Goal: Transaction & Acquisition: Purchase product/service

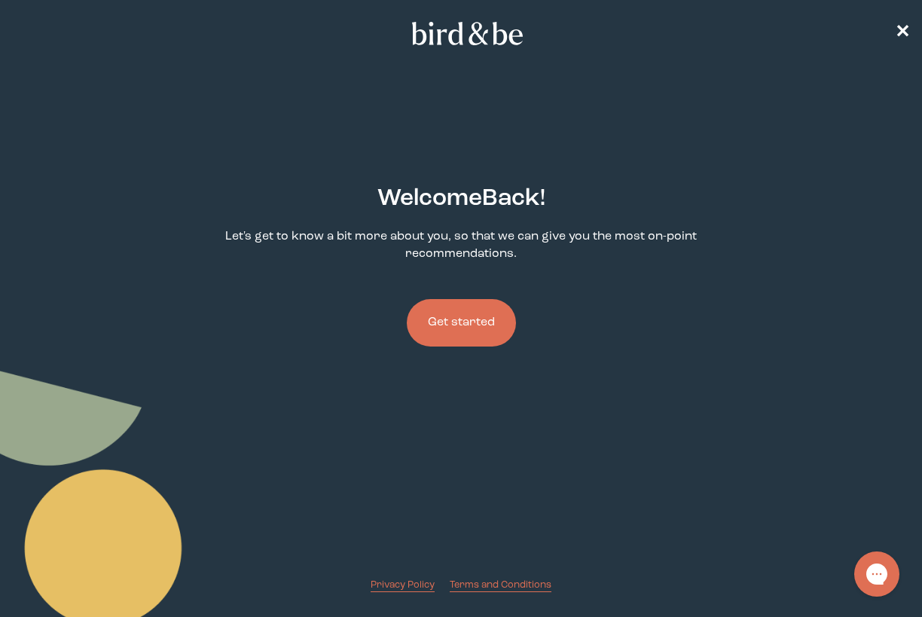
click at [446, 304] on button "Get started" at bounding box center [461, 322] width 109 height 47
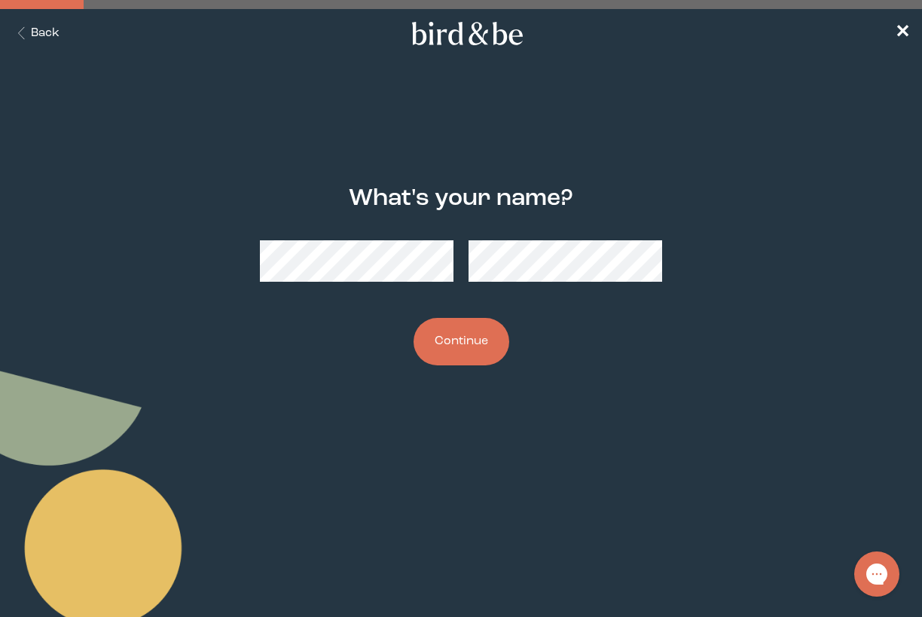
click at [449, 325] on button "Continue" at bounding box center [461, 341] width 96 height 47
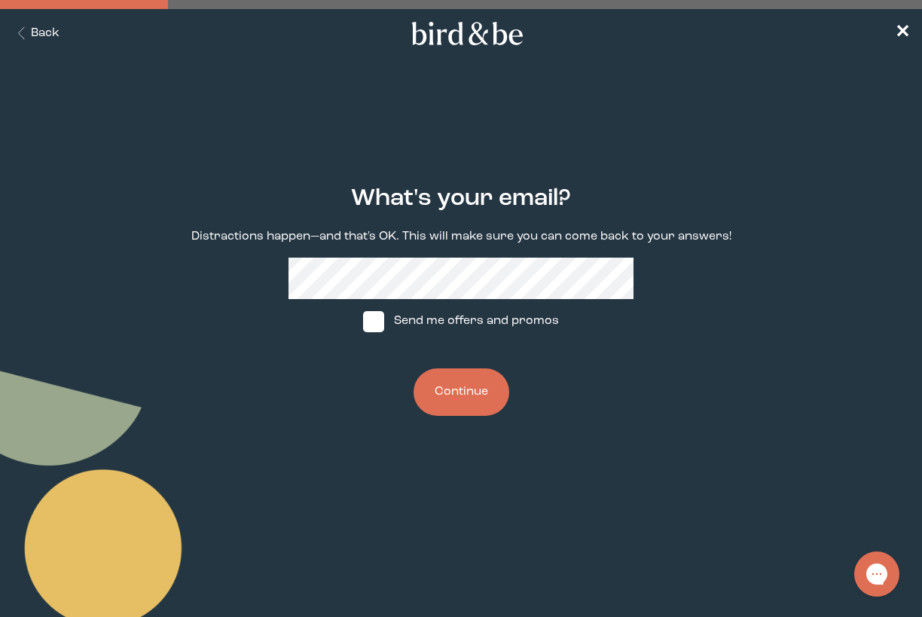
click at [460, 389] on button "Continue" at bounding box center [461, 391] width 96 height 47
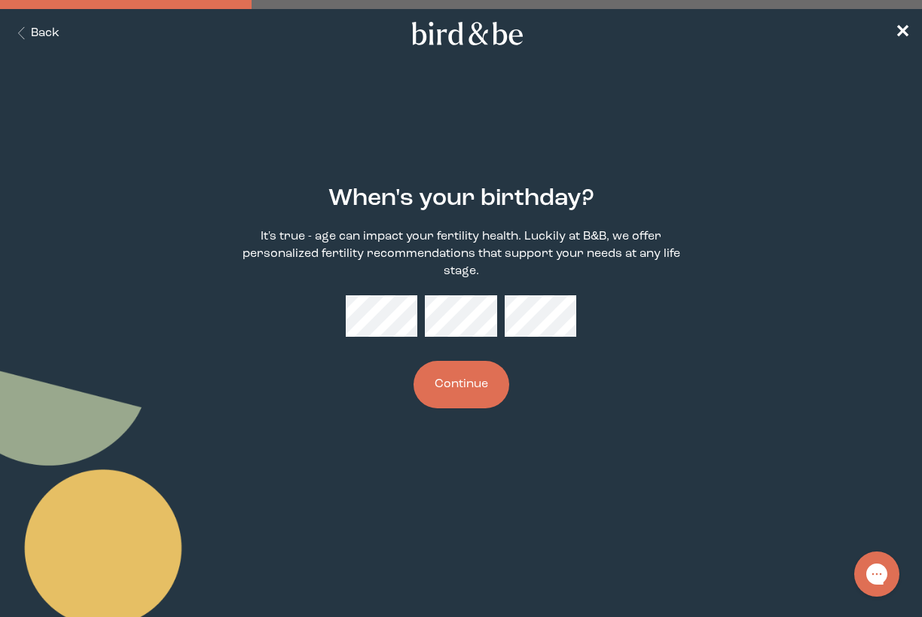
click at [460, 389] on button "Continue" at bounding box center [461, 384] width 96 height 47
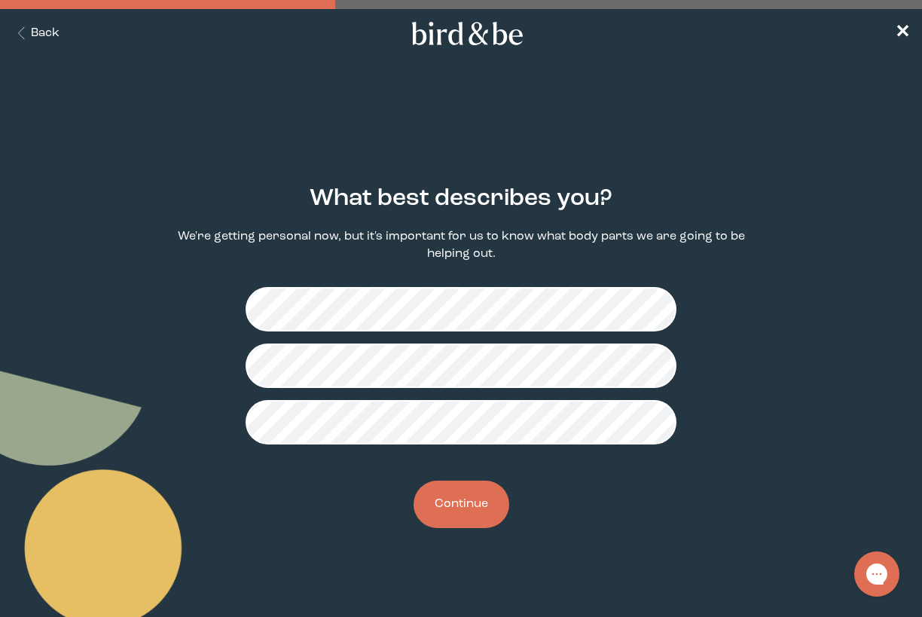
click at [468, 501] on button "Continue" at bounding box center [461, 503] width 96 height 47
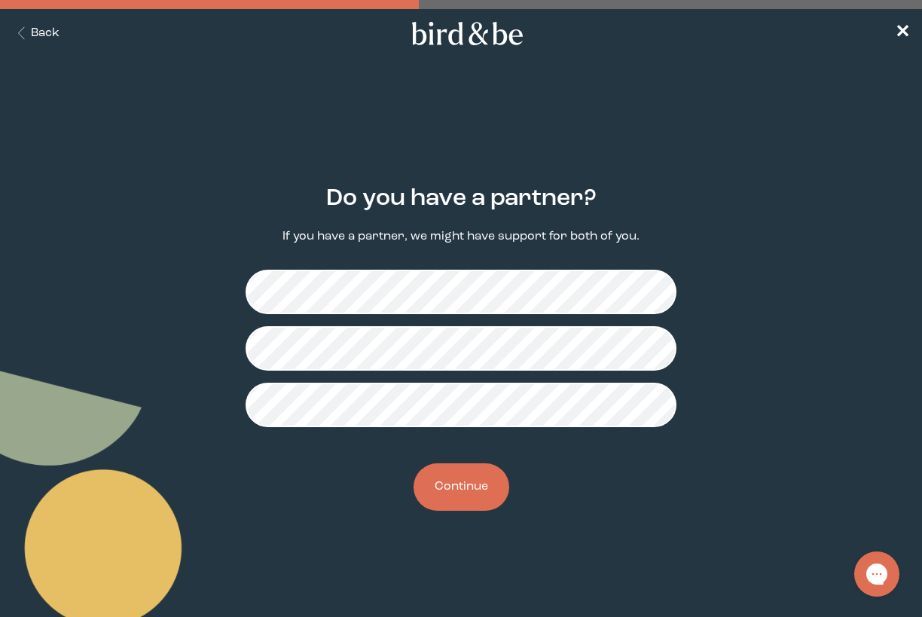
drag, startPoint x: 468, startPoint y: 475, endPoint x: 581, endPoint y: 428, distance: 123.2
click at [468, 476] on button "Continue" at bounding box center [461, 486] width 96 height 47
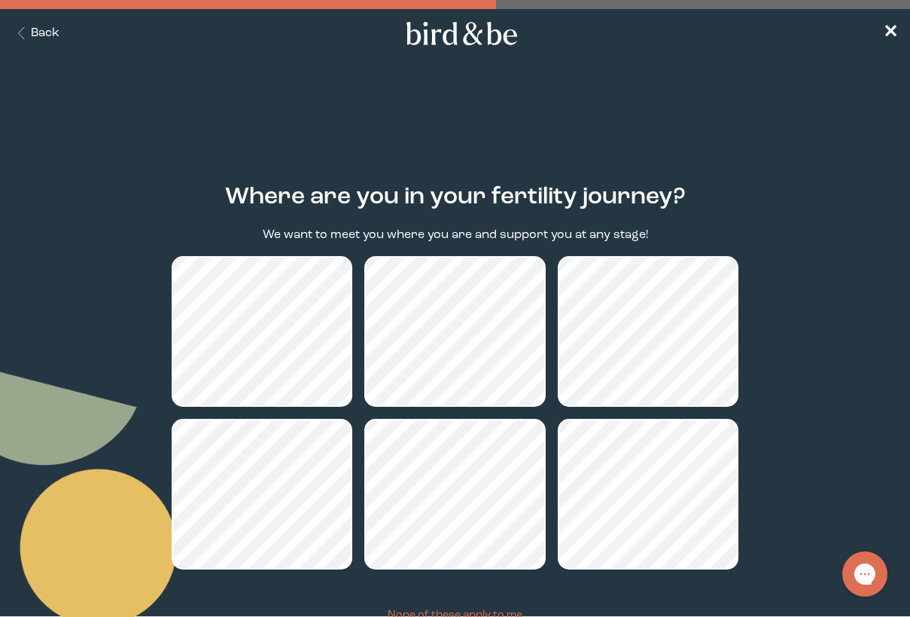
scroll to position [118, 0]
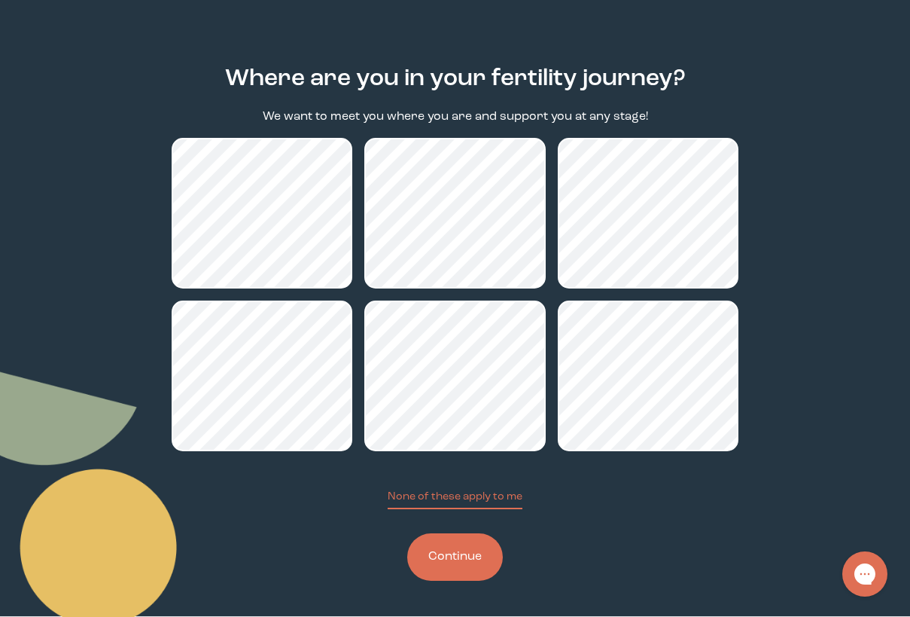
click at [447, 566] on button "Continue" at bounding box center [455, 556] width 96 height 47
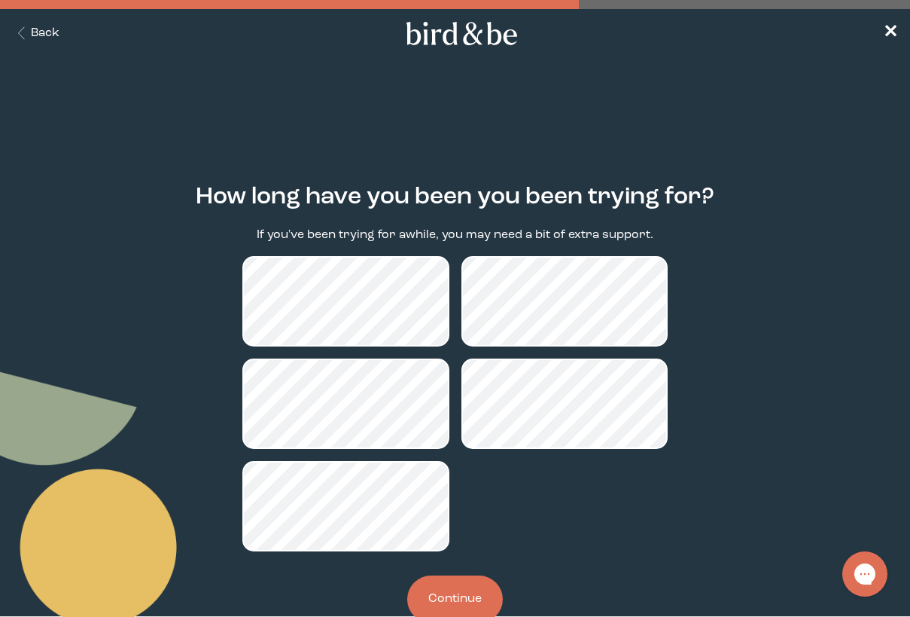
scroll to position [42, 0]
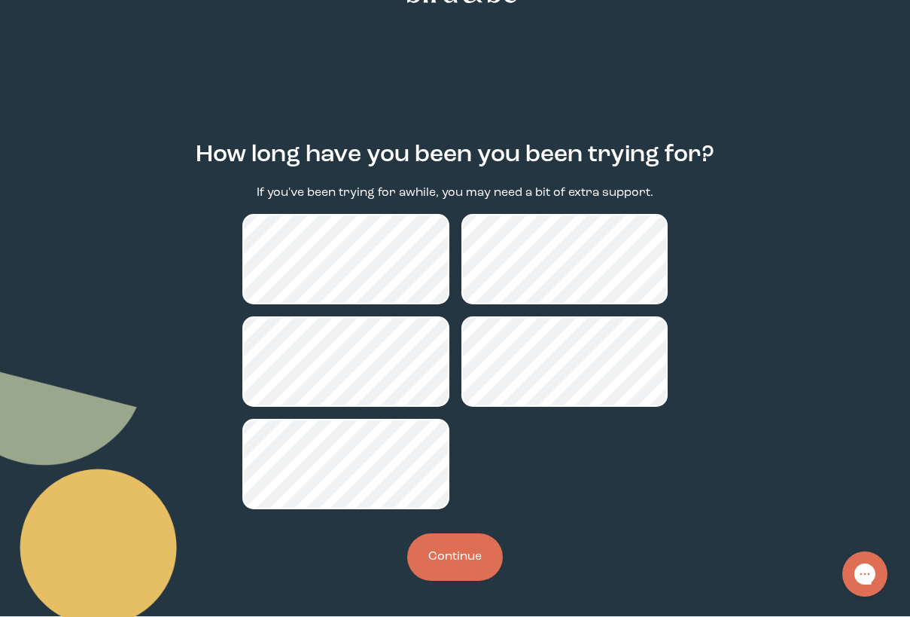
click at [456, 574] on button "Continue" at bounding box center [455, 556] width 96 height 47
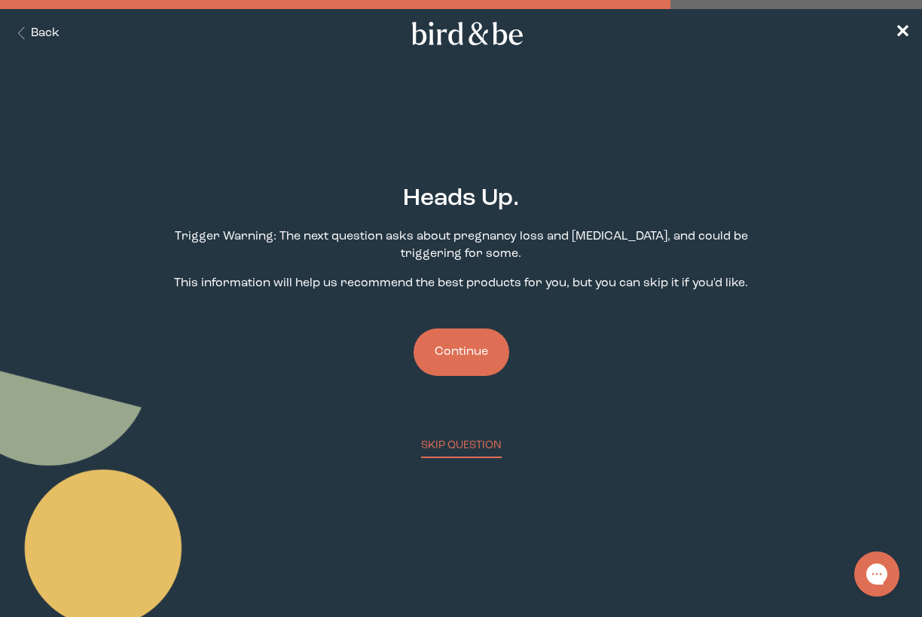
click at [466, 355] on button "Continue" at bounding box center [461, 351] width 96 height 47
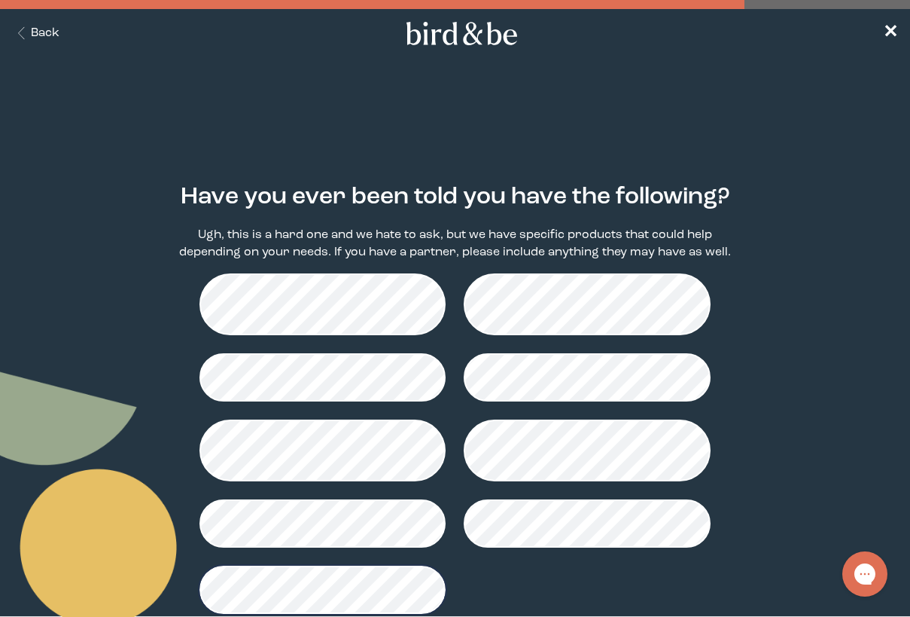
scroll to position [105, 0]
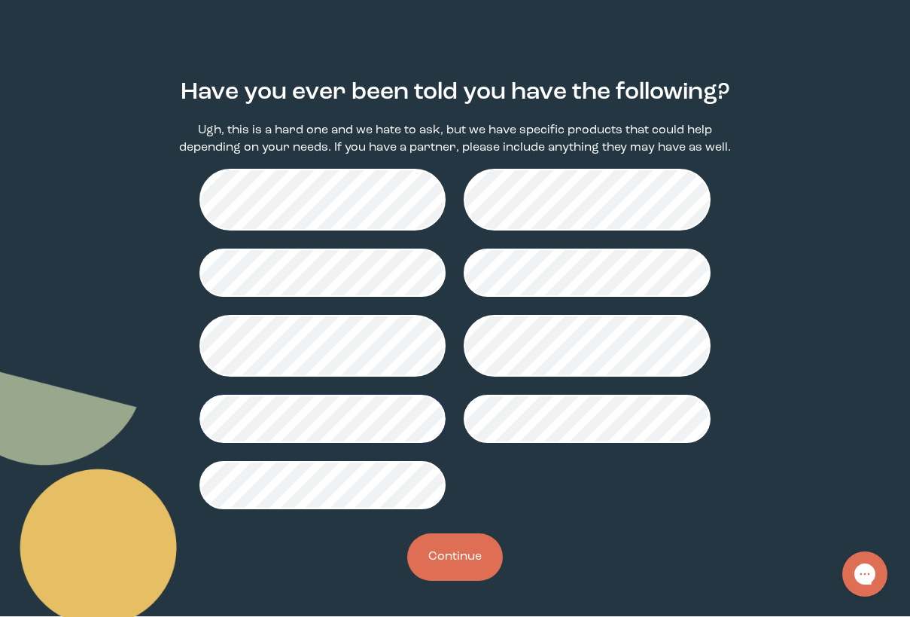
click at [441, 556] on button "Continue" at bounding box center [455, 556] width 96 height 47
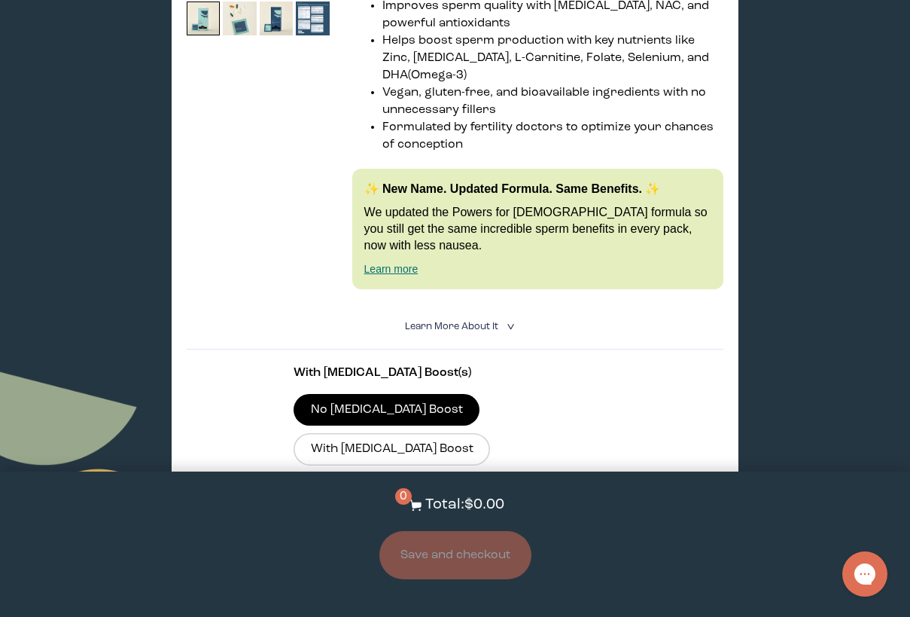
scroll to position [3464, 0]
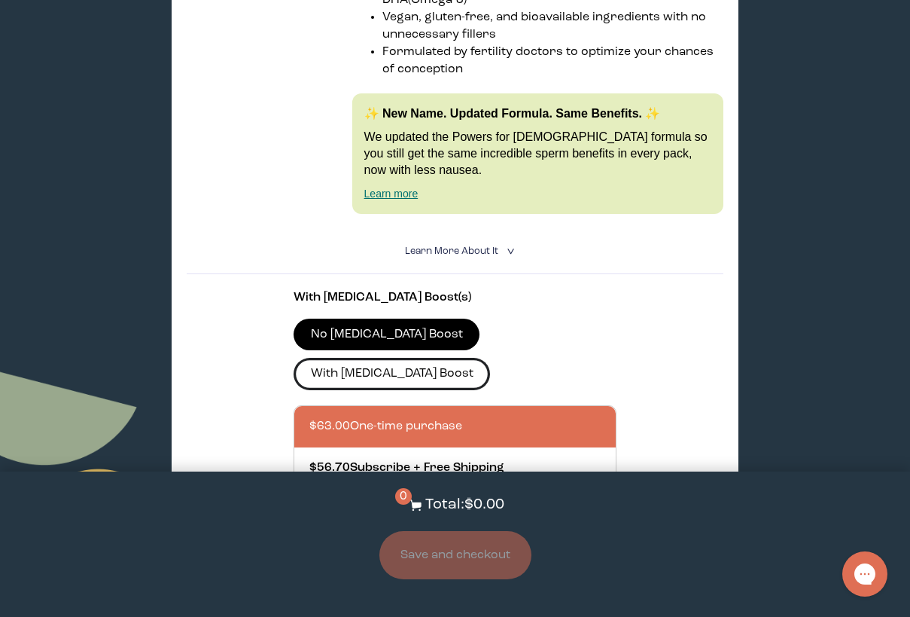
click at [479, 358] on label "With [MEDICAL_DATA] Boost" at bounding box center [392, 374] width 197 height 32
click at [0, 0] on input "With [MEDICAL_DATA] Boost" at bounding box center [0, 0] width 0 height 0
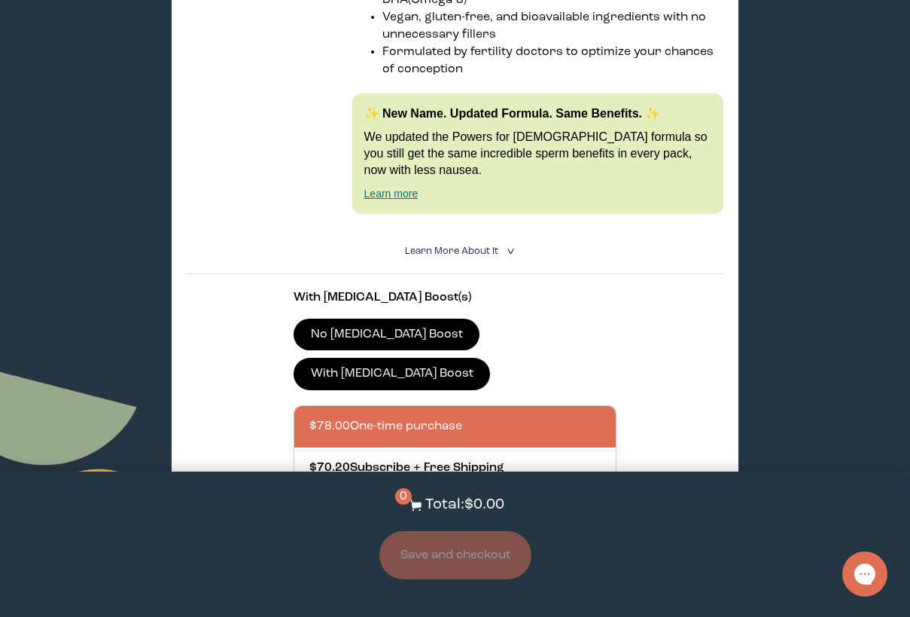
click at [359, 319] on label "No [MEDICAL_DATA] Boost" at bounding box center [387, 335] width 186 height 32
click at [0, 0] on input "No [MEDICAL_DATA] Boost" at bounding box center [0, 0] width 0 height 0
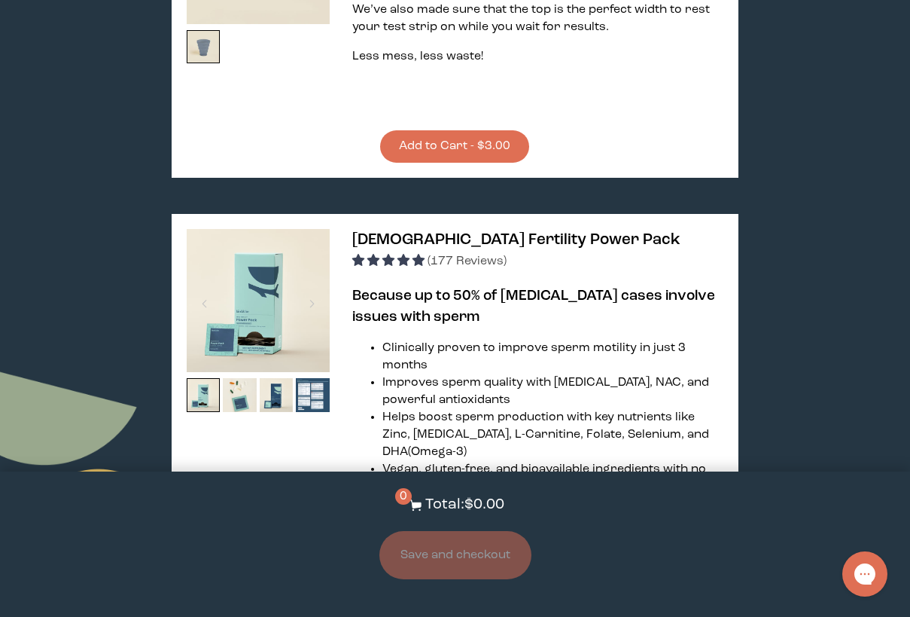
scroll to position [3087, 0]
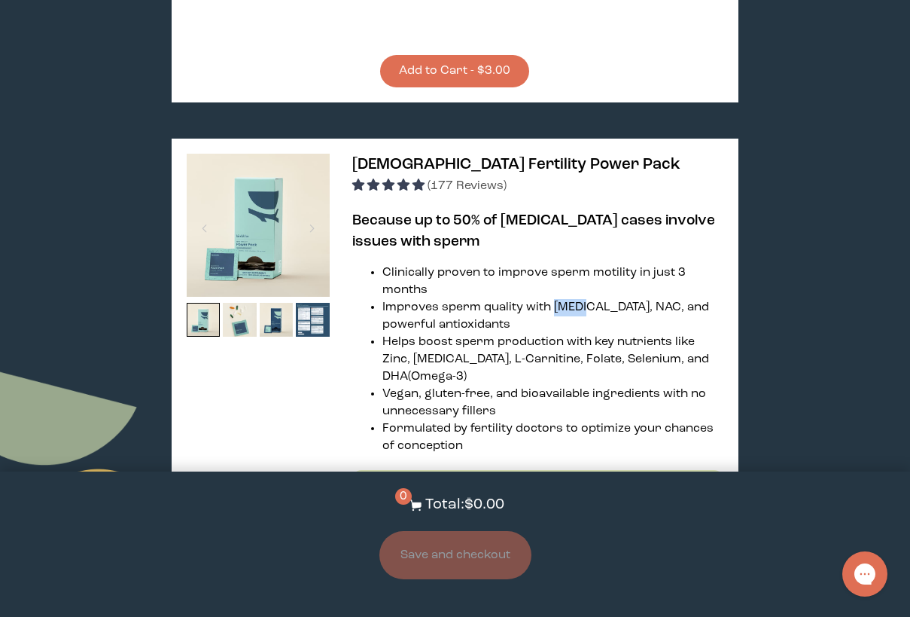
drag, startPoint x: 551, startPoint y: 267, endPoint x: 593, endPoint y: 264, distance: 41.5
click at [593, 299] on li "Improves sperm quality with [MEDICAL_DATA], NAC, and powerful antioxidants" at bounding box center [554, 316] width 342 height 35
drag, startPoint x: 593, startPoint y: 264, endPoint x: 580, endPoint y: 264, distance: 12.8
click at [542, 264] on li "Clinically proven to improve sperm motility in just 3 months" at bounding box center [554, 281] width 342 height 35
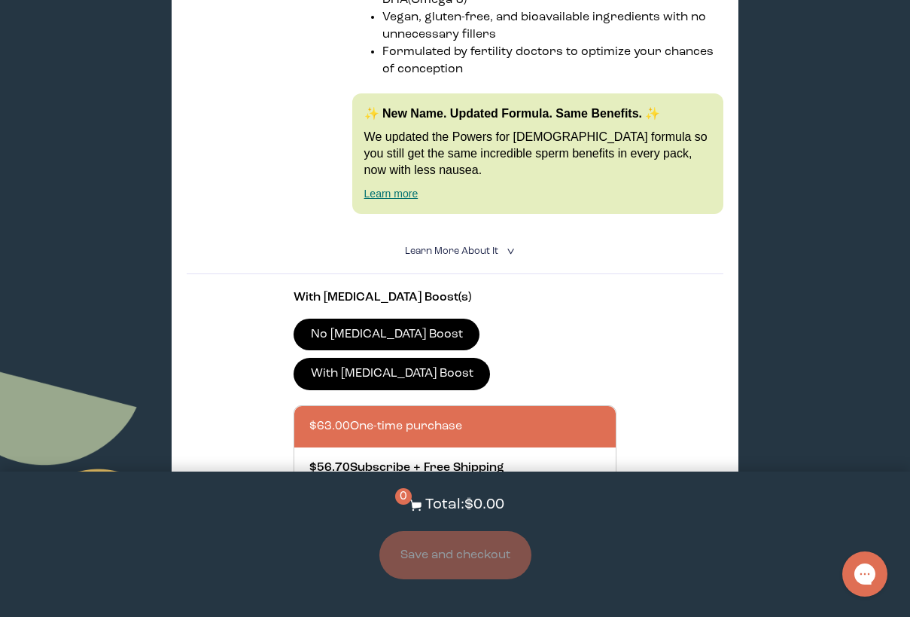
scroll to position [3614, 0]
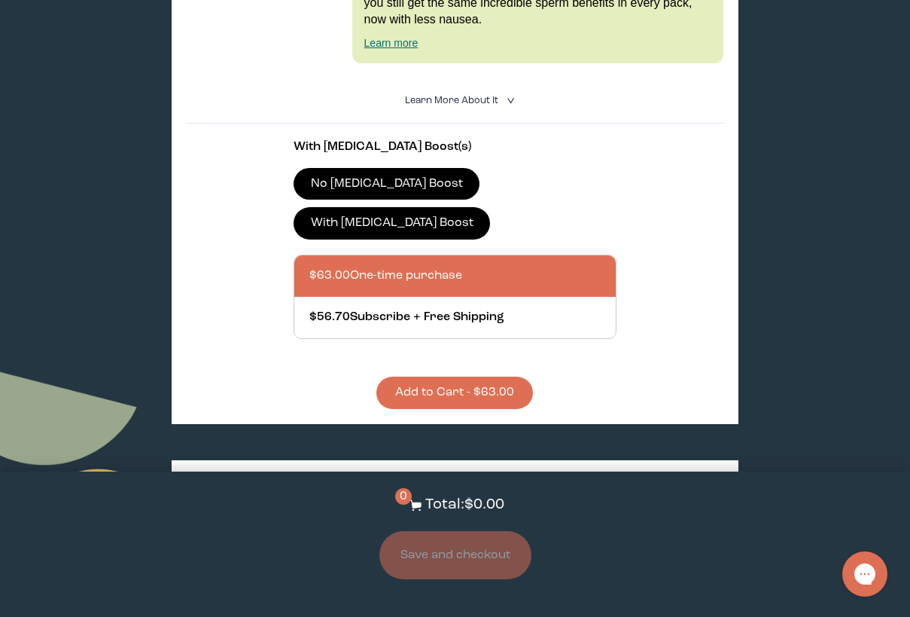
click at [498, 376] on button "Add to Cart - $63.00" at bounding box center [454, 392] width 157 height 32
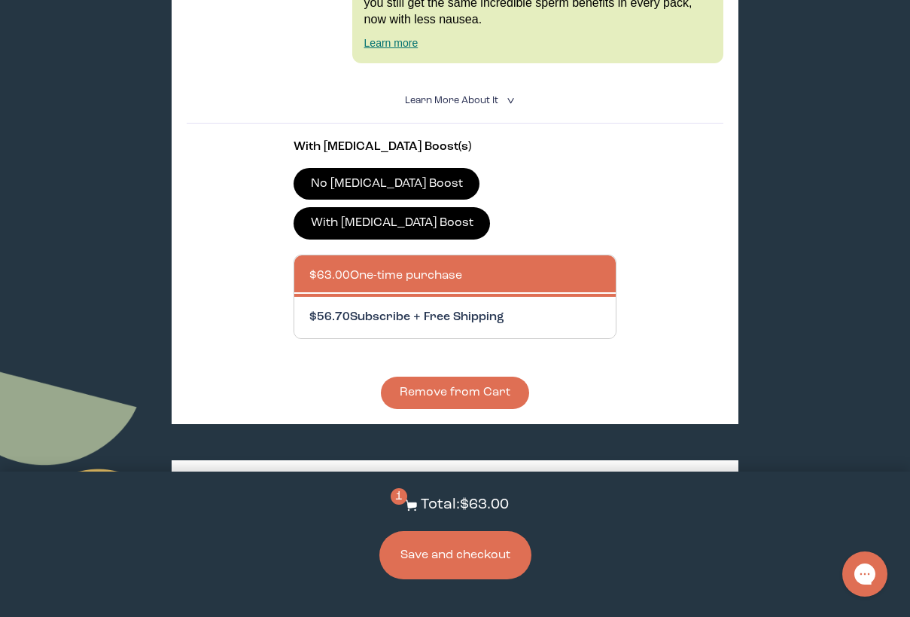
click at [441, 297] on div at bounding box center [469, 317] width 321 height 41
click at [309, 308] on input "$56.70 Subscribe + Free Shipping" at bounding box center [309, 308] width 1 height 1
radio input "true"
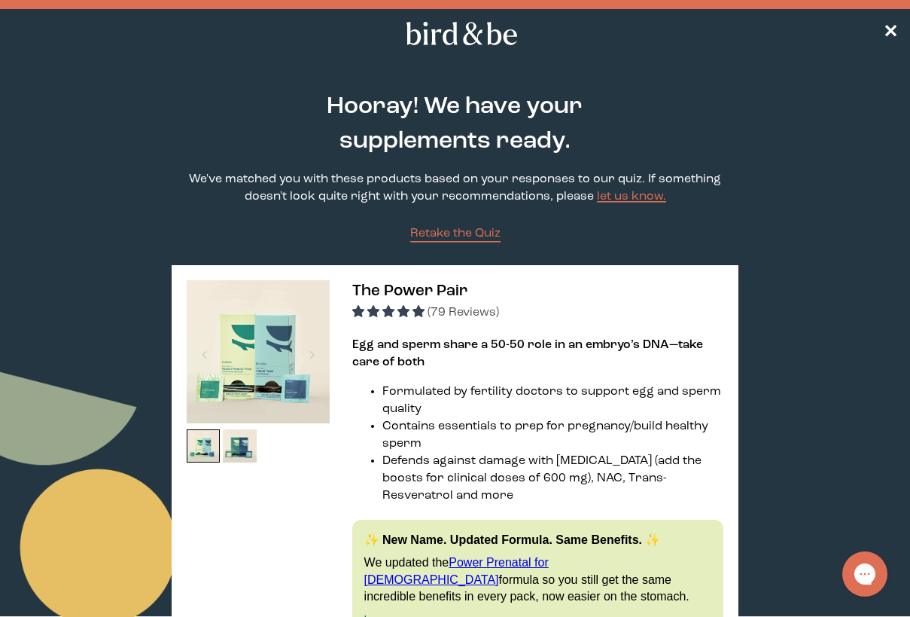
scroll to position [602, 0]
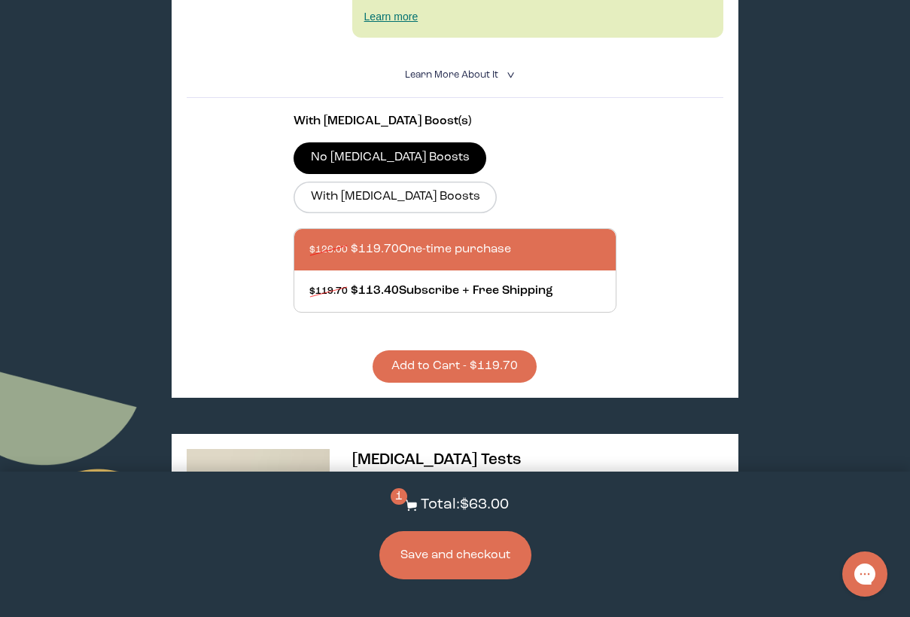
click at [462, 558] on button "Save and checkout" at bounding box center [456, 555] width 152 height 48
